Goal: Book appointment/travel/reservation

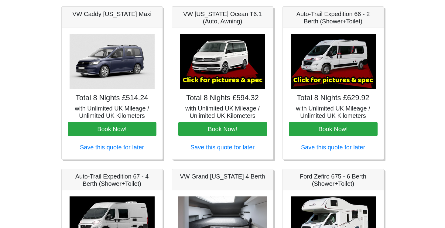
scroll to position [101, 0]
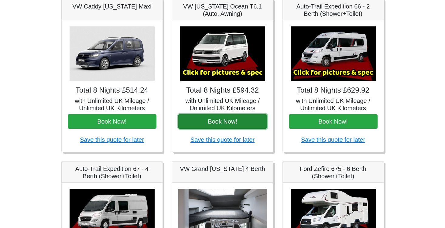
click at [230, 120] on button "Book Now!" at bounding box center [222, 121] width 89 height 15
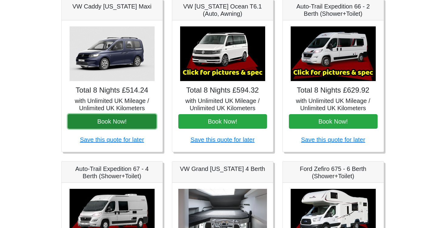
click at [105, 120] on button "Book Now!" at bounding box center [112, 121] width 89 height 15
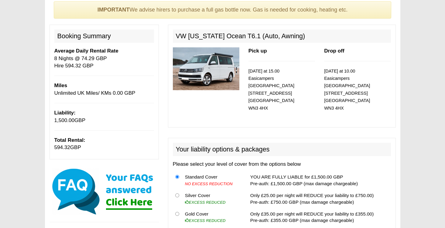
scroll to position [101, 0]
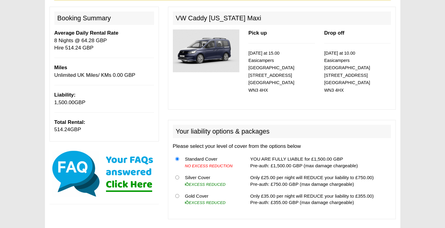
scroll to position [101, 0]
